Goal: Information Seeking & Learning: Learn about a topic

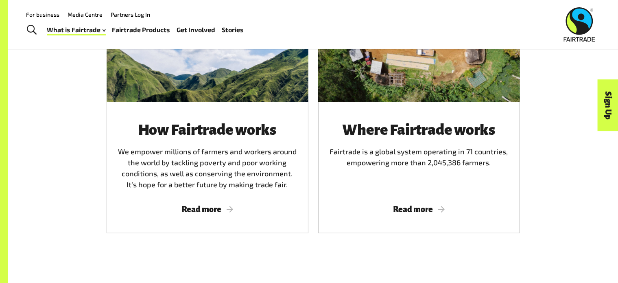
scroll to position [512, 0]
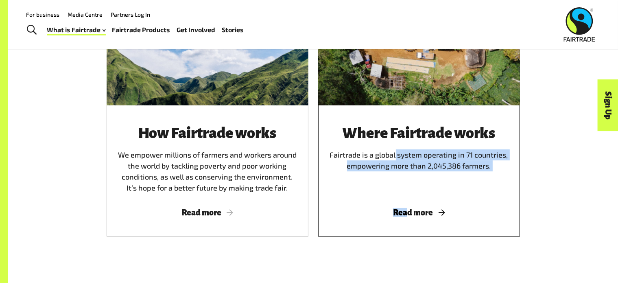
drag, startPoint x: 377, startPoint y: 222, endPoint x: 332, endPoint y: 153, distance: 83.0
click at [329, 160] on div "How Fairtrade works We empower millions of farmers and workers around the world…" at bounding box center [313, 115] width 508 height 282
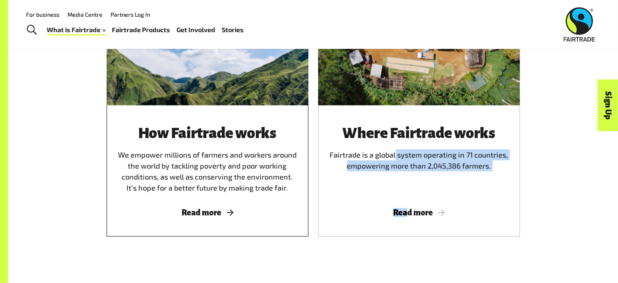
click at [221, 213] on span "Read more" at bounding box center [207, 212] width 182 height 9
